Goal: Ask a question

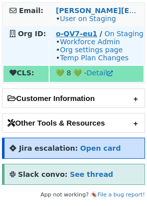
click at [75, 35] on strong "o-QV7-eu1" at bounding box center [77, 34] width 42 height 8
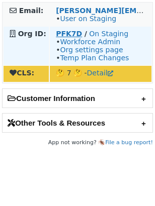
click at [59, 34] on strong "PFK7D" at bounding box center [69, 34] width 26 height 8
